Goal: Task Accomplishment & Management: Manage account settings

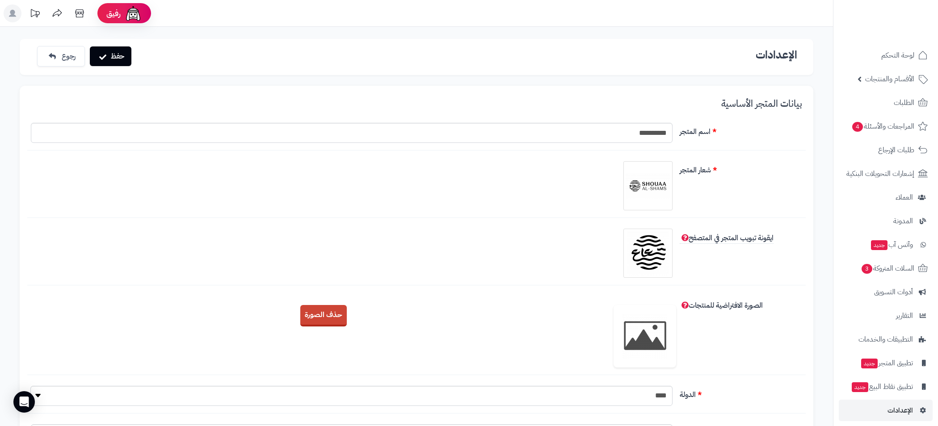
scroll to position [754, 0]
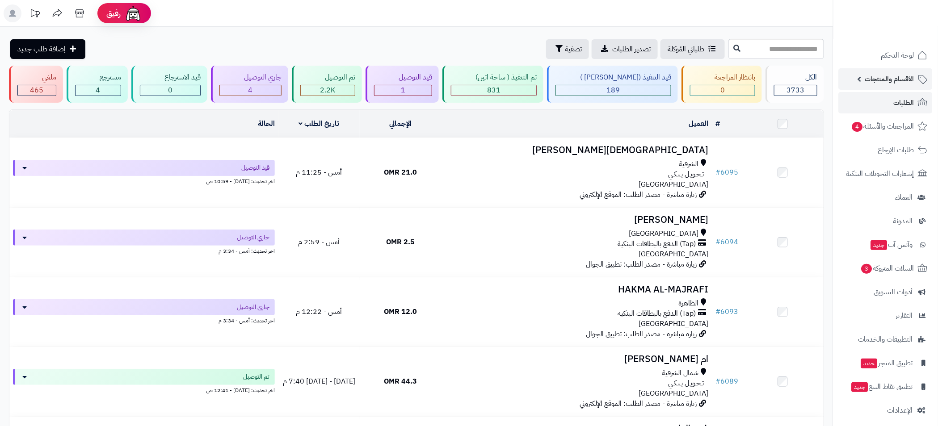
click at [887, 84] on span "الأقسام والمنتجات" at bounding box center [889, 79] width 49 height 13
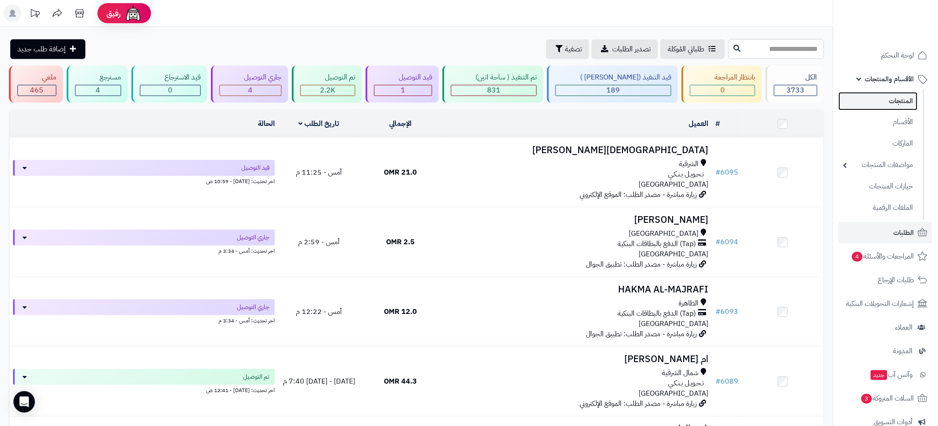
click at [893, 103] on link "المنتجات" at bounding box center [878, 101] width 79 height 18
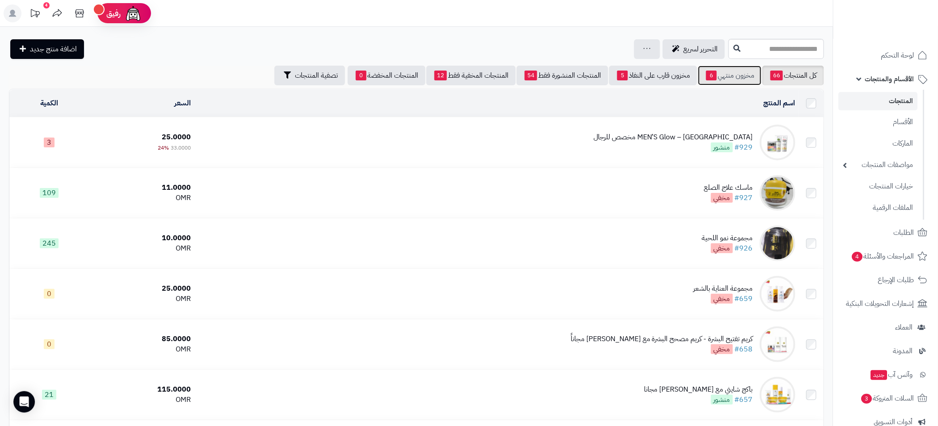
click at [726, 71] on link "مخزون منتهي 6" at bounding box center [729, 76] width 63 height 20
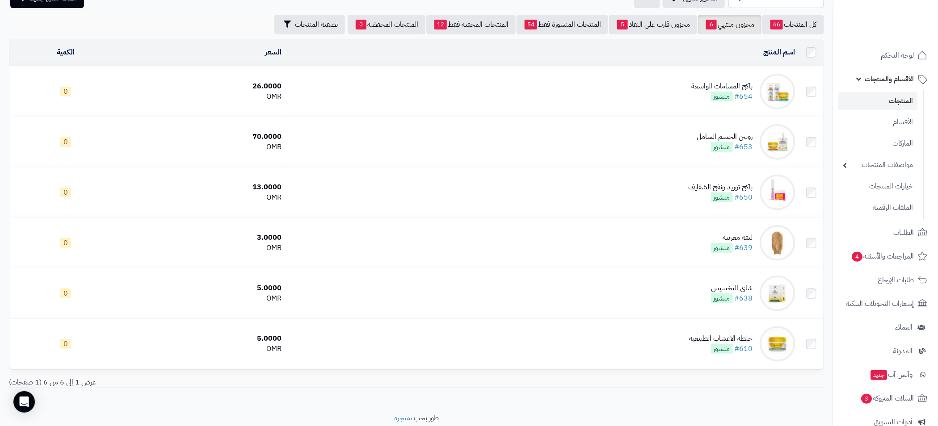
scroll to position [50, 0]
